Goal: Navigation & Orientation: Find specific page/section

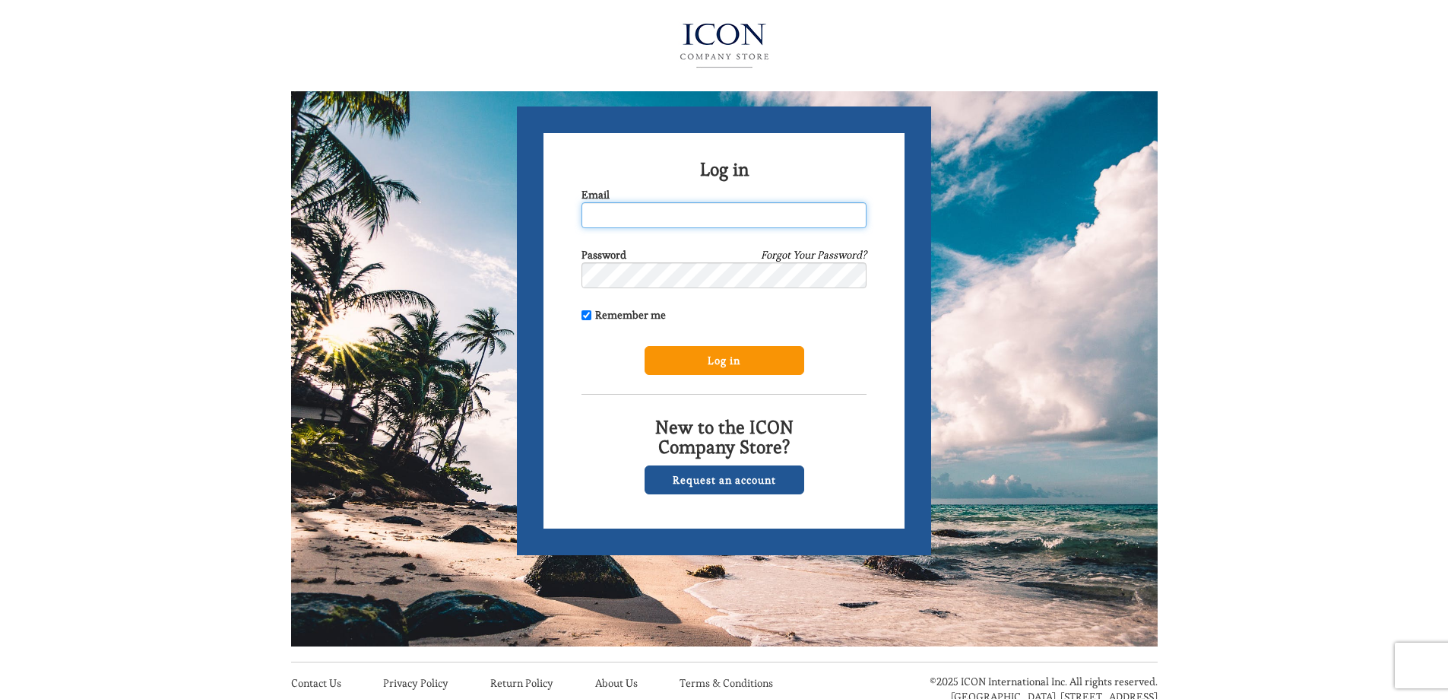
type input "[EMAIL_ADDRESS][DOMAIN_NAME]"
click at [736, 364] on input "Log in" at bounding box center [725, 360] width 160 height 29
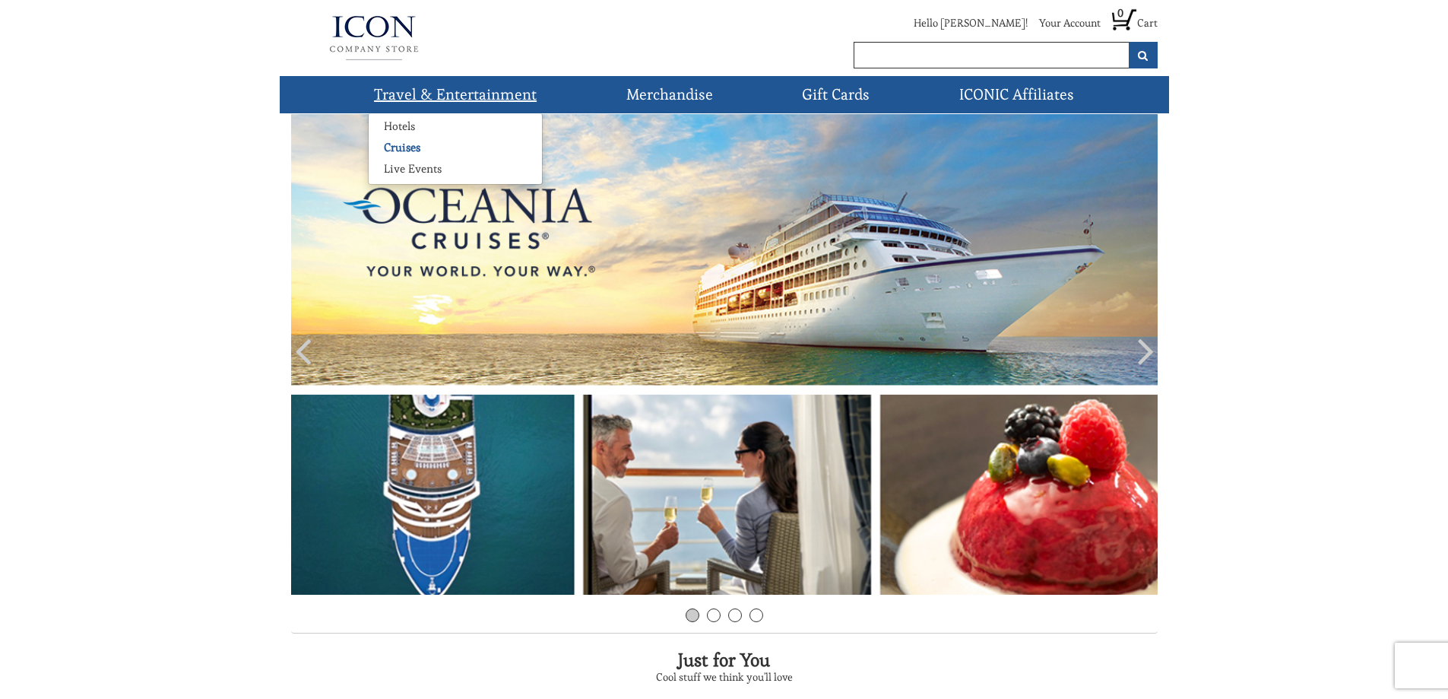
click at [400, 147] on link "Cruises" at bounding box center [402, 147] width 67 height 15
click at [397, 144] on link "Cruises" at bounding box center [402, 147] width 67 height 15
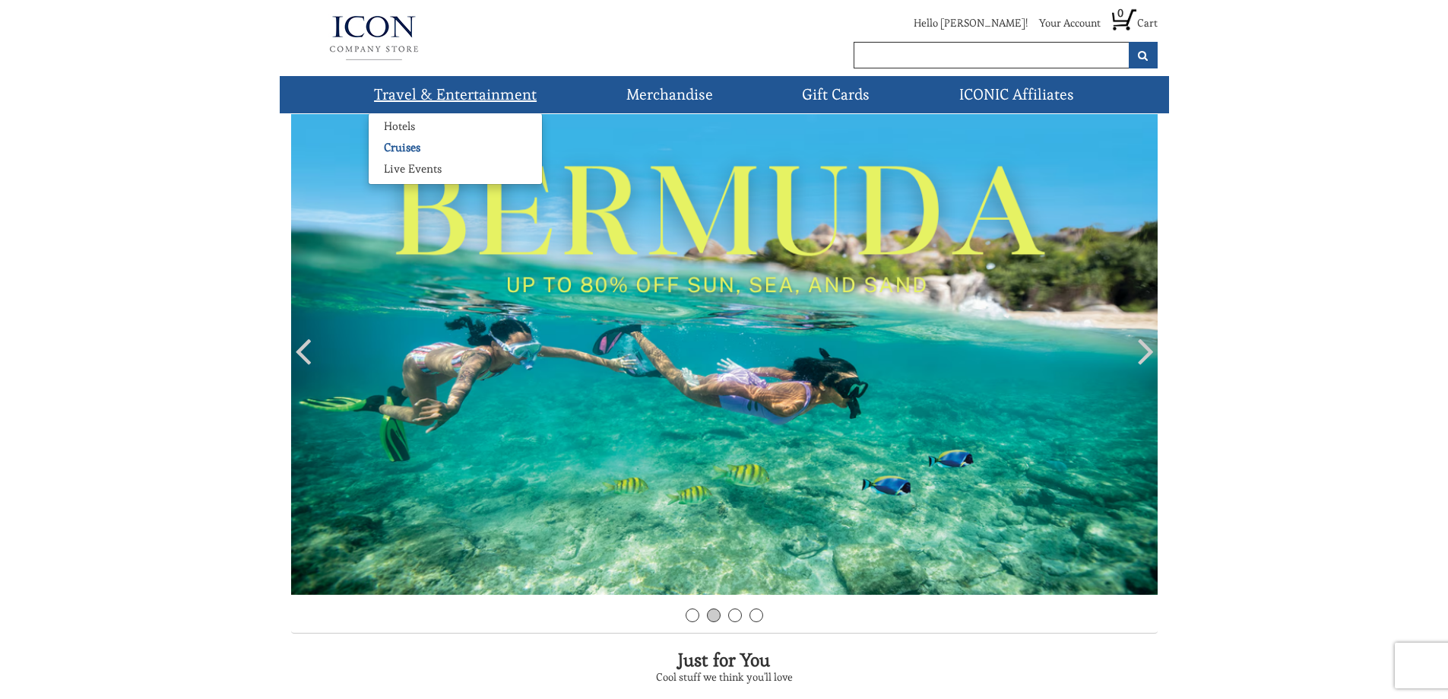
click at [401, 144] on link "Cruises" at bounding box center [402, 147] width 67 height 15
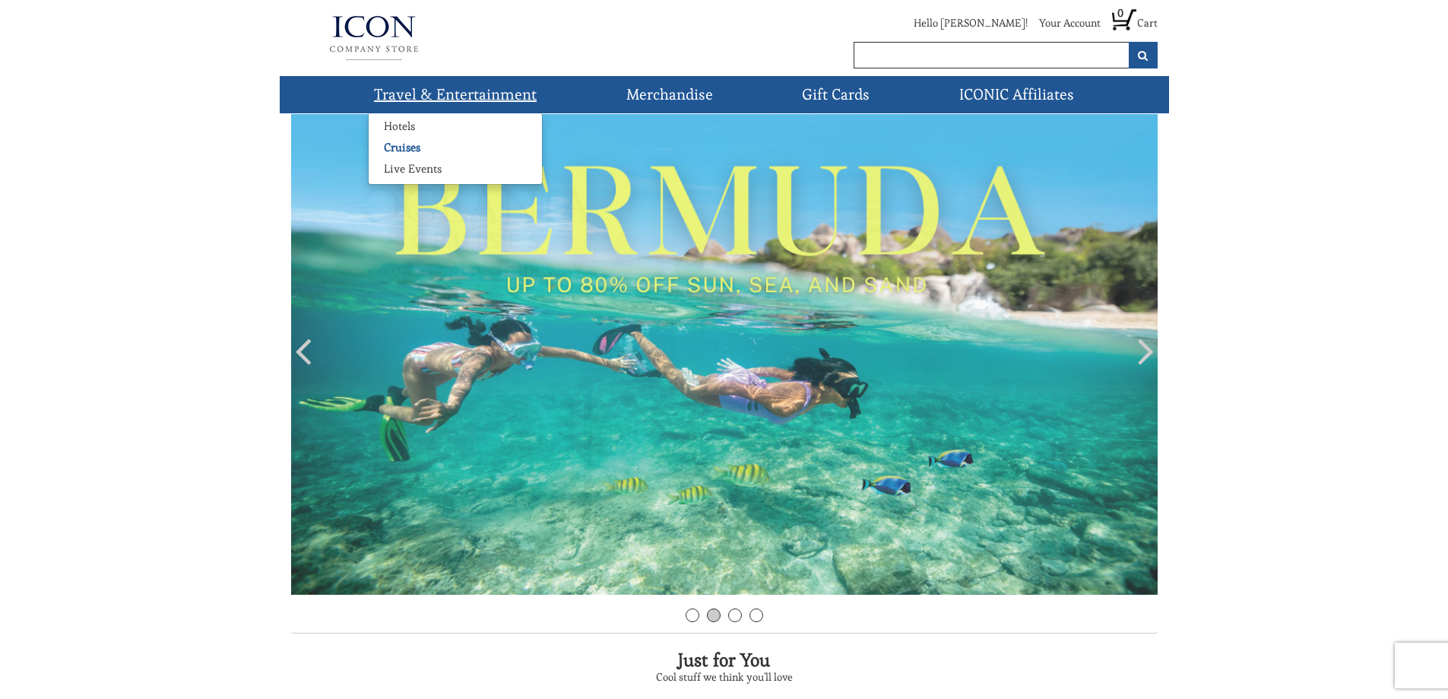
click at [401, 147] on link "Cruises" at bounding box center [402, 147] width 67 height 15
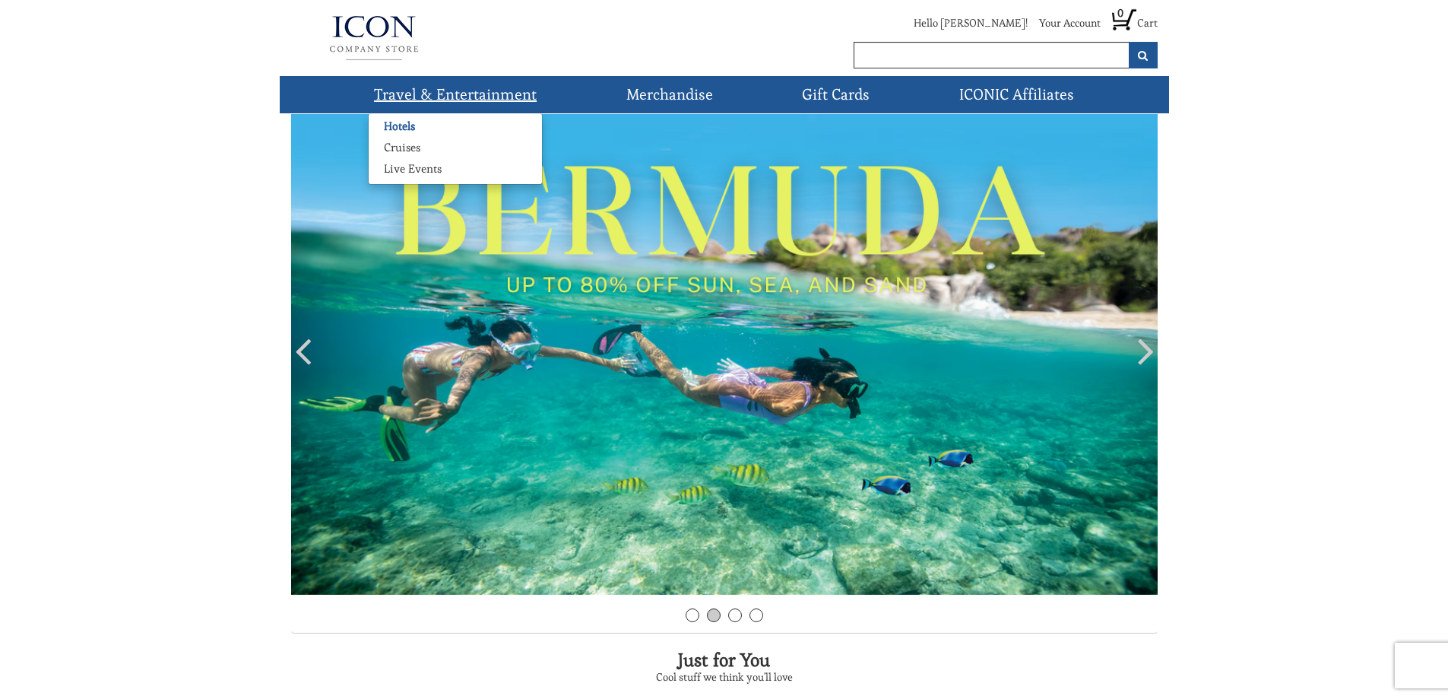
click at [411, 120] on link "Hotels" at bounding box center [400, 126] width 62 height 15
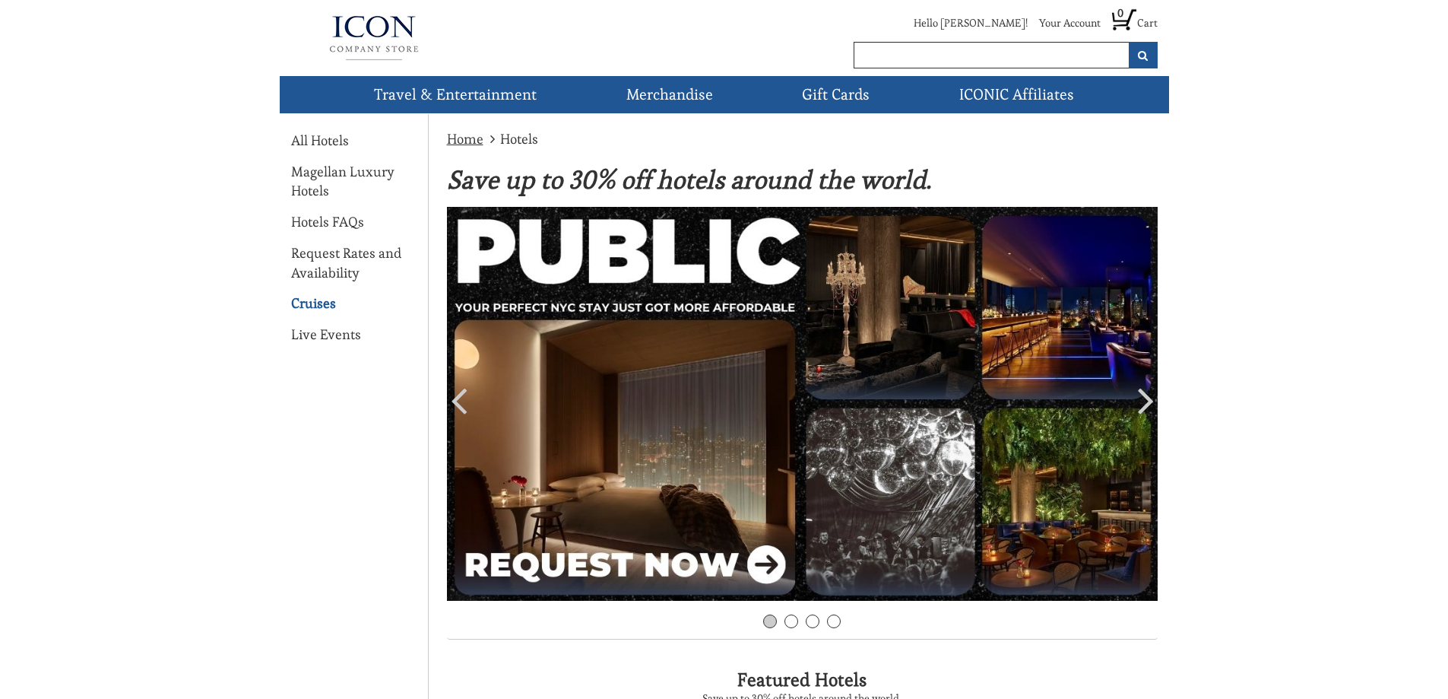
click at [322, 300] on link "Cruises" at bounding box center [313, 303] width 45 height 20
click at [322, 303] on link "Cruises" at bounding box center [313, 303] width 45 height 20
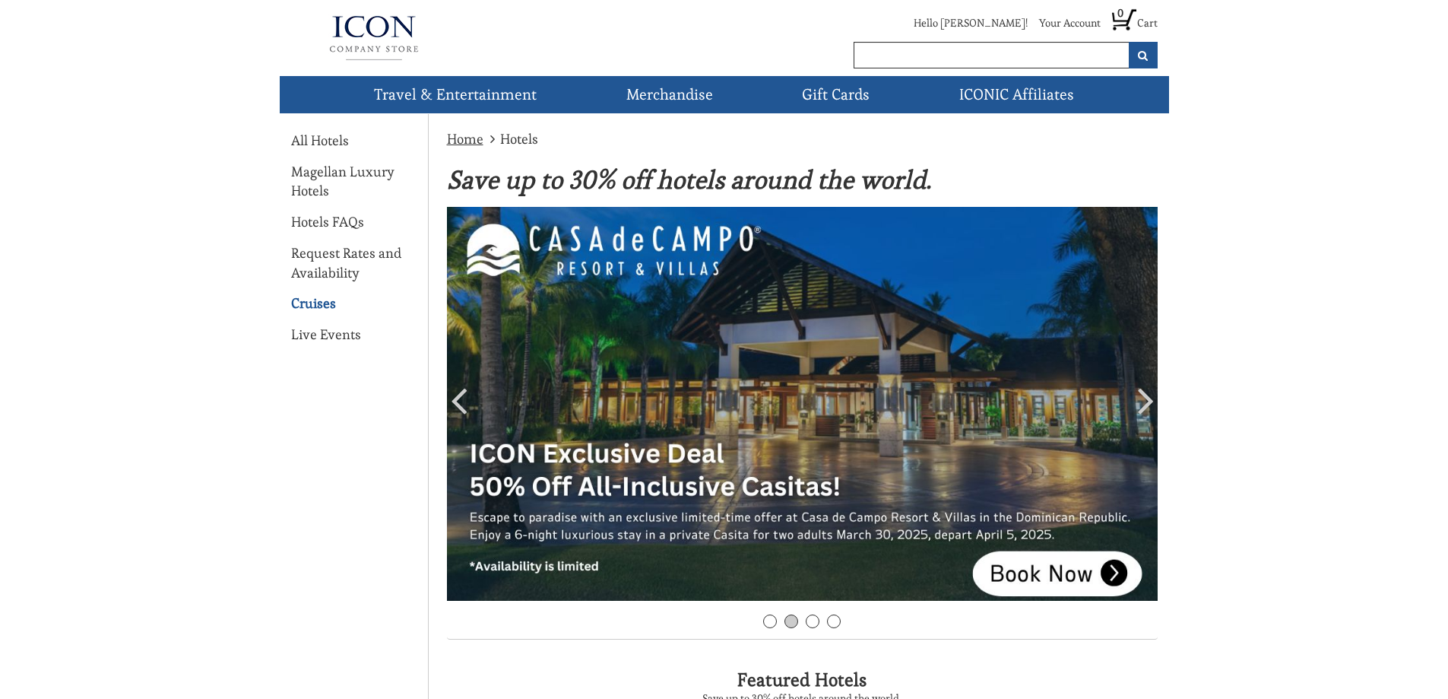
click at [322, 303] on link "Cruises" at bounding box center [313, 303] width 45 height 20
click at [309, 304] on link "Cruises" at bounding box center [313, 303] width 45 height 20
click at [315, 302] on link "Cruises" at bounding box center [313, 303] width 45 height 20
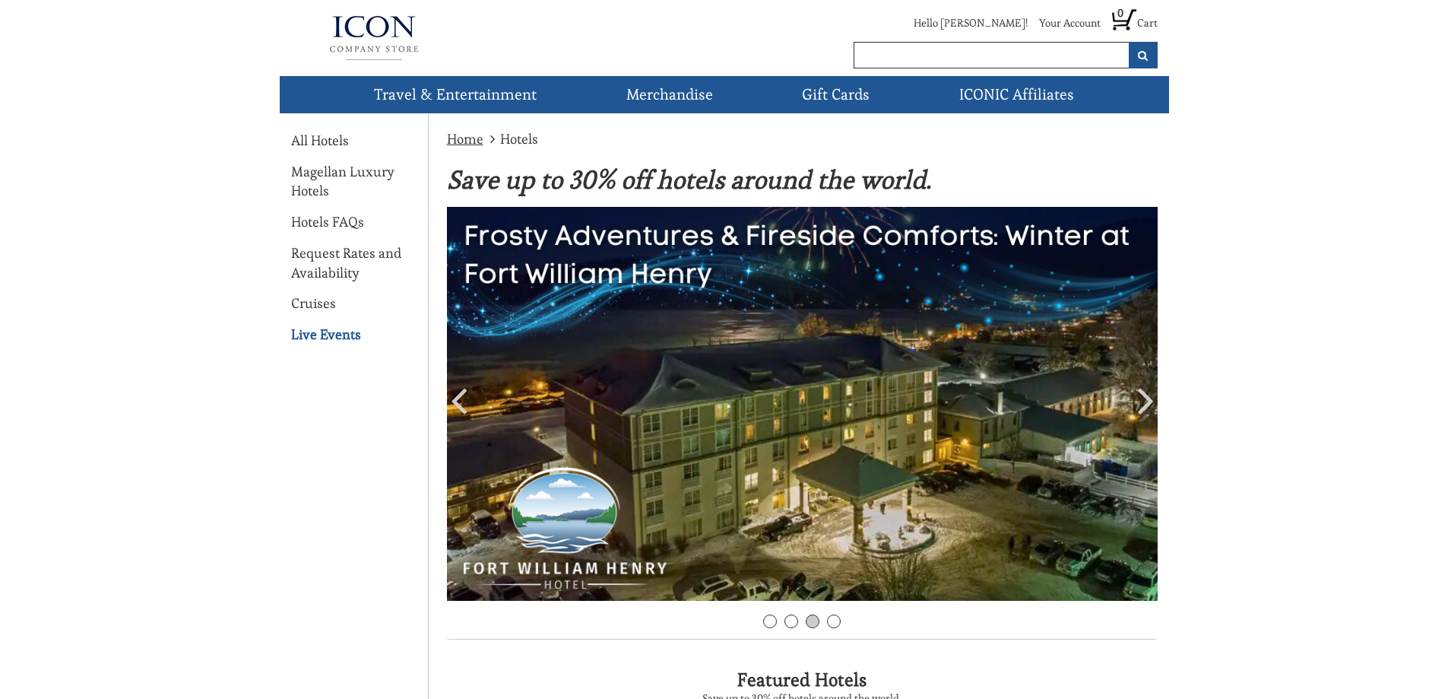
click at [313, 334] on link "Live Events" at bounding box center [326, 335] width 70 height 20
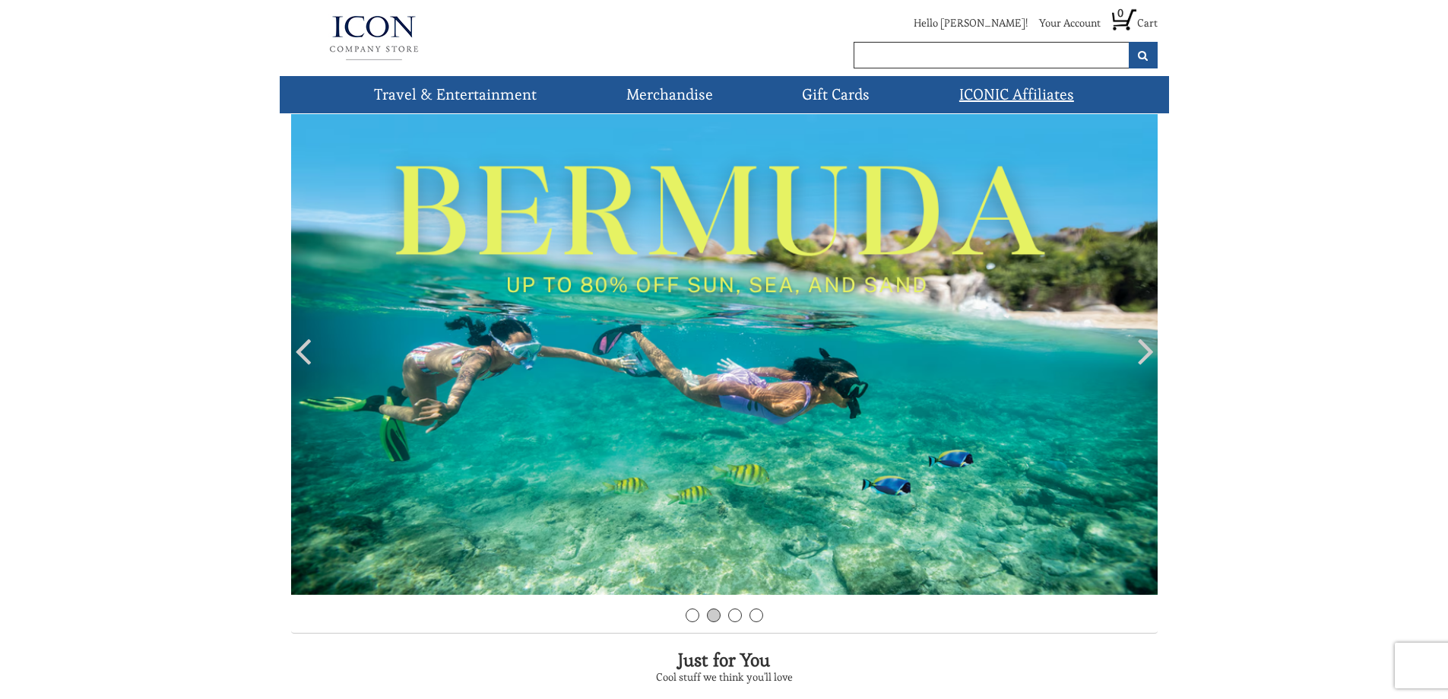
click at [989, 92] on link "ICONIC Affiliates" at bounding box center [1016, 94] width 127 height 37
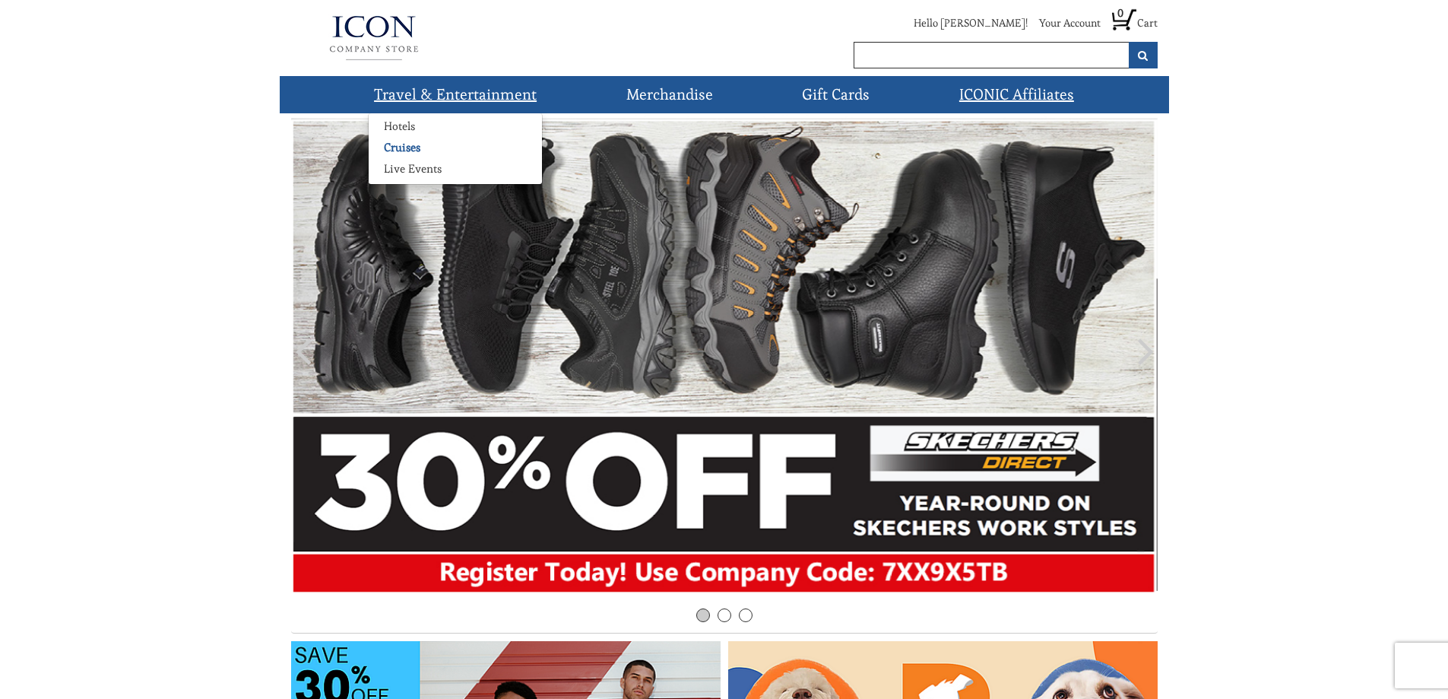
click at [418, 146] on link "Cruises" at bounding box center [402, 147] width 67 height 15
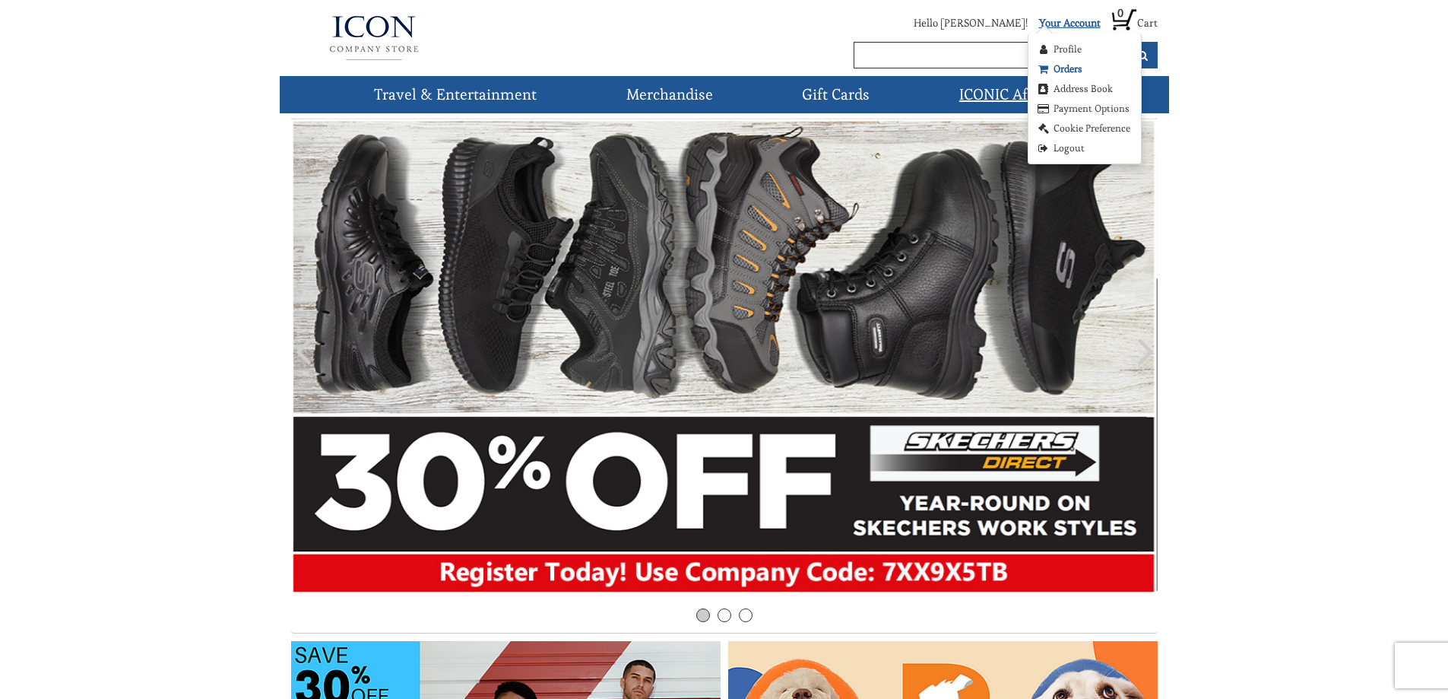
click at [1069, 68] on link "Orders" at bounding box center [1059, 69] width 46 height 15
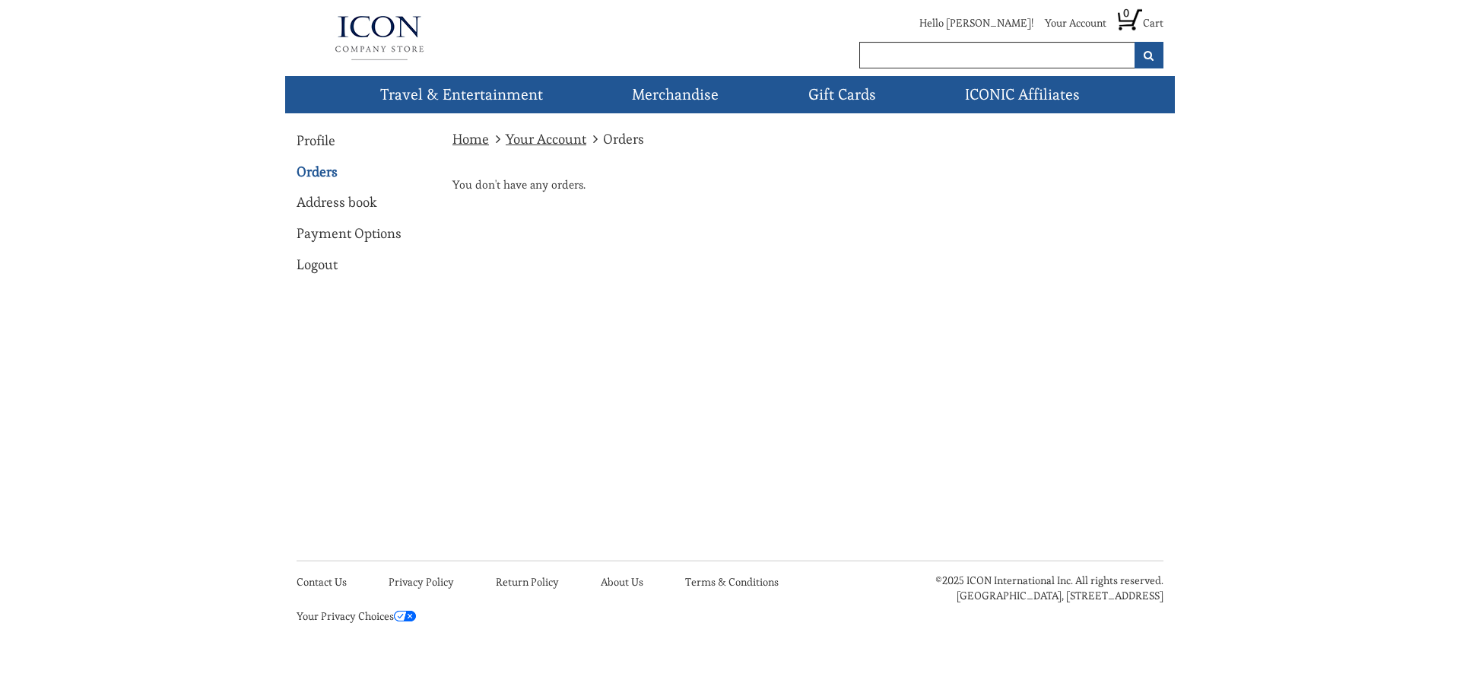
click at [467, 138] on link "Home" at bounding box center [470, 138] width 36 height 17
